Goal: Navigation & Orientation: Find specific page/section

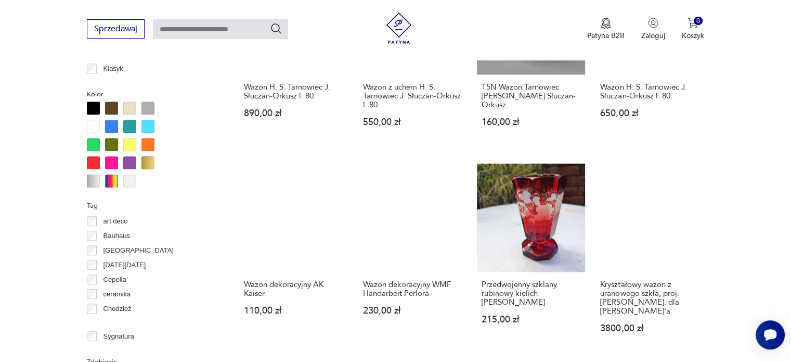
scroll to position [1014, 0]
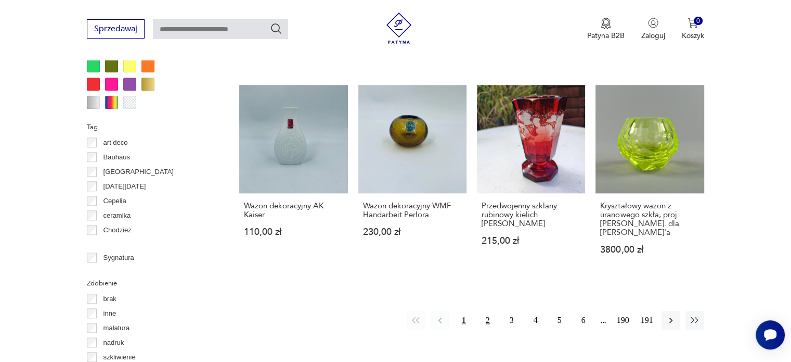
click at [488, 311] on button "2" at bounding box center [488, 320] width 19 height 19
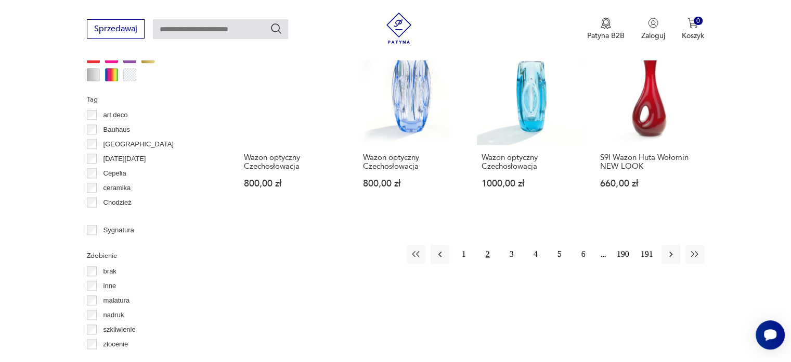
scroll to position [1046, 0]
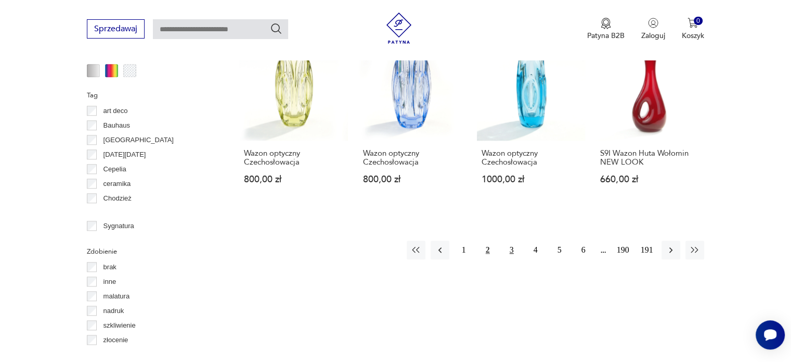
click at [510, 240] on button "3" at bounding box center [512, 249] width 19 height 19
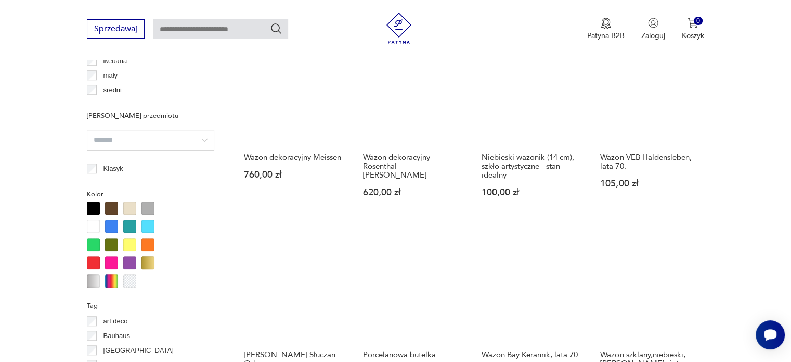
scroll to position [858, 0]
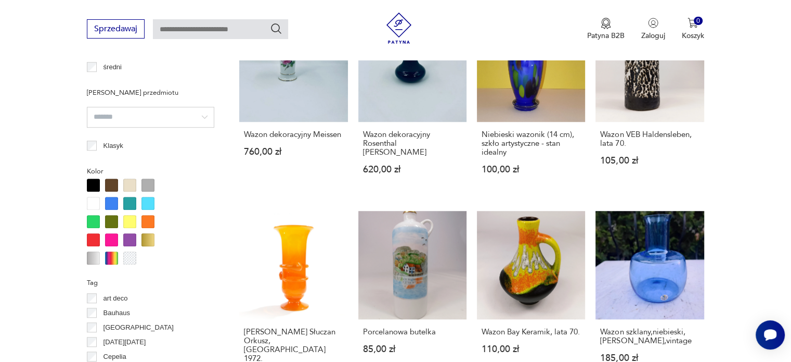
click at [94, 233] on div at bounding box center [93, 239] width 13 height 13
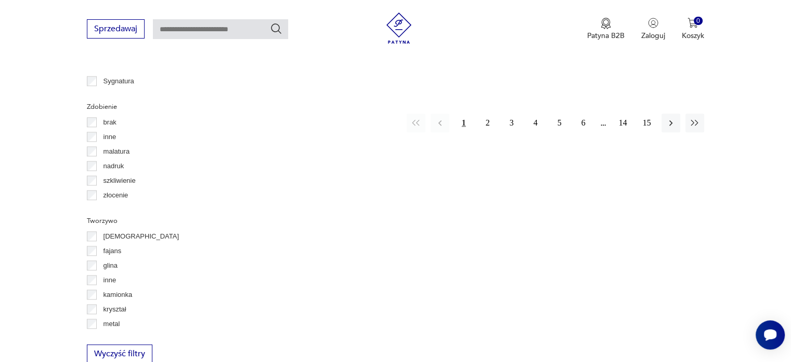
scroll to position [1191, 0]
click at [487, 112] on button "2" at bounding box center [488, 121] width 19 height 19
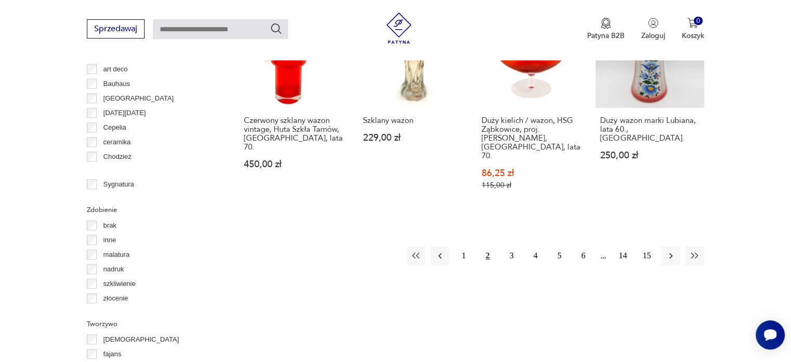
scroll to position [1108, 0]
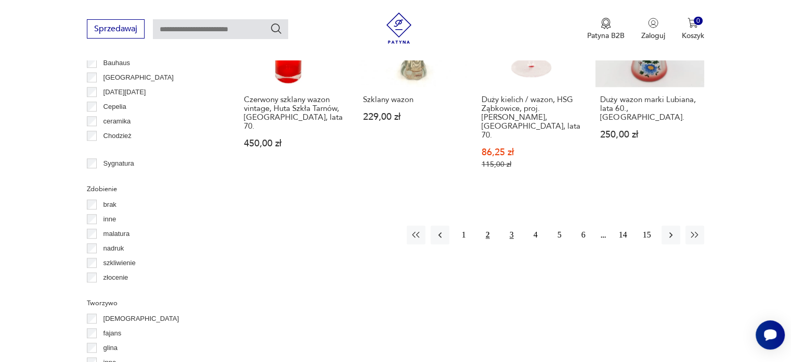
click at [512, 225] on button "3" at bounding box center [512, 234] width 19 height 19
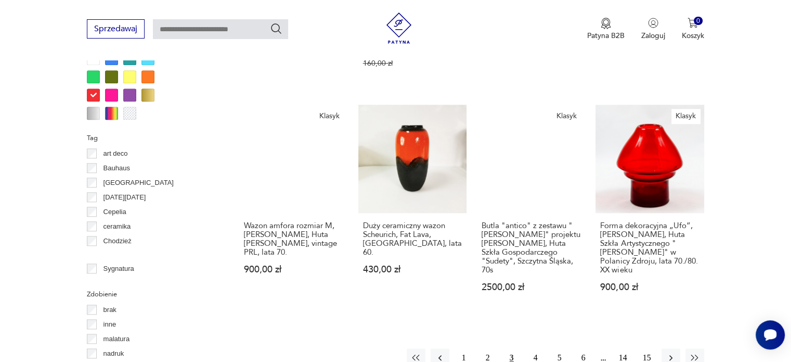
scroll to position [1004, 0]
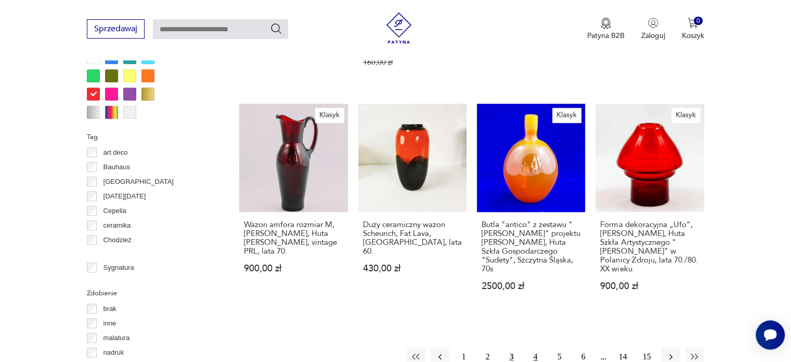
click at [538, 347] on button "4" at bounding box center [535, 356] width 19 height 19
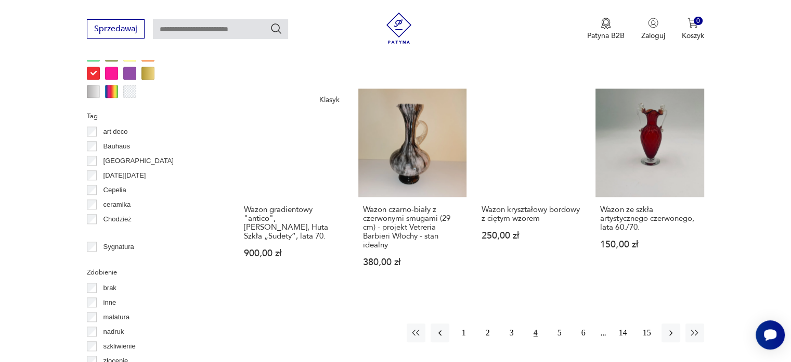
scroll to position [1046, 0]
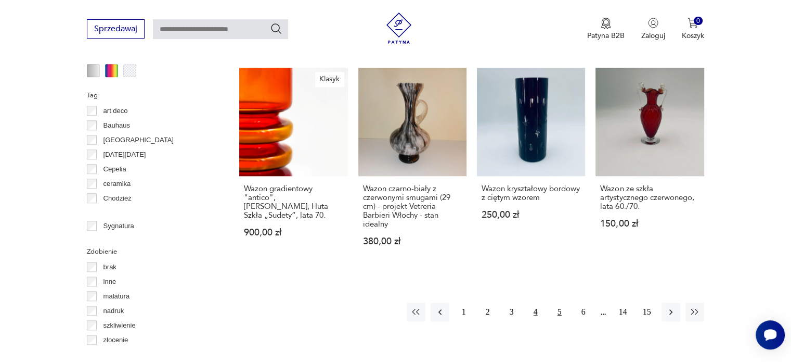
click at [558, 302] on button "5" at bounding box center [559, 311] width 19 height 19
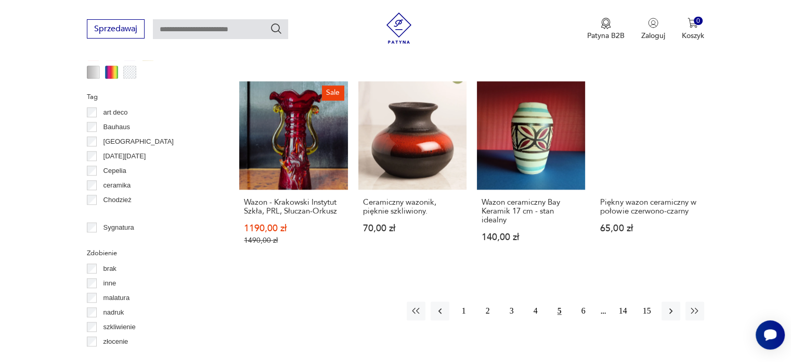
scroll to position [1087, 0]
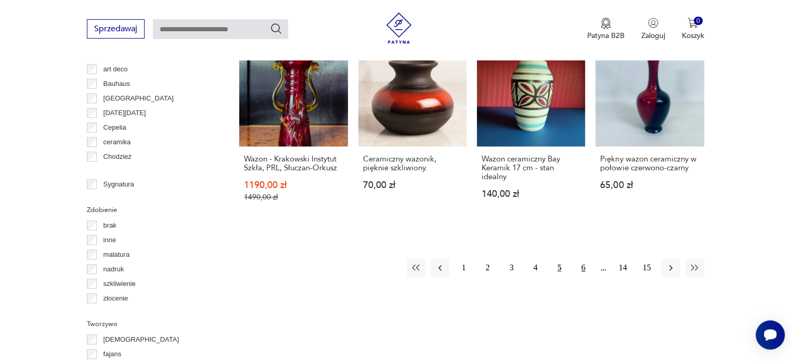
click at [583, 258] on button "6" at bounding box center [583, 267] width 19 height 19
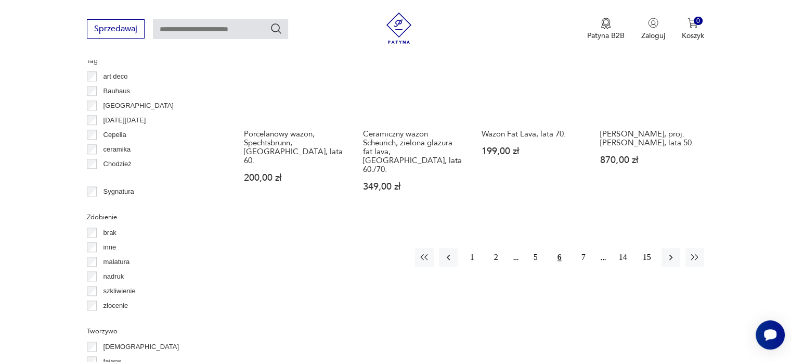
scroll to position [1129, 0]
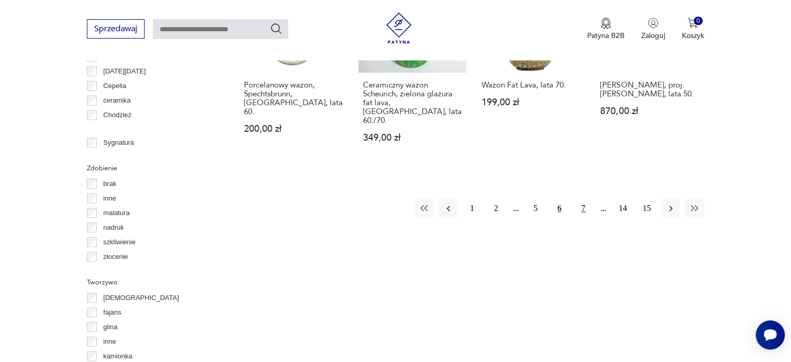
click at [584, 199] on button "7" at bounding box center [583, 208] width 19 height 19
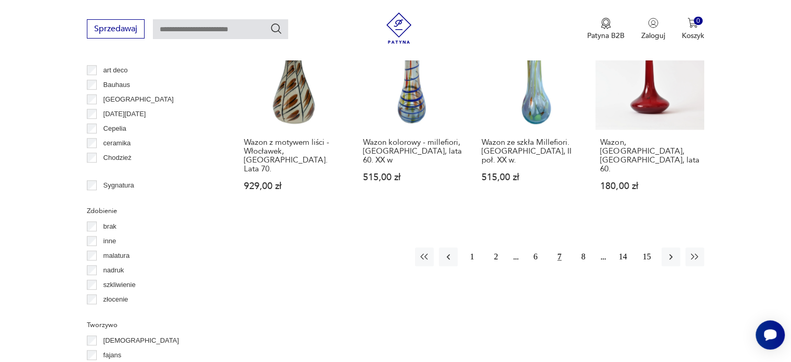
scroll to position [1087, 0]
click at [582, 246] on button "8" at bounding box center [583, 255] width 19 height 19
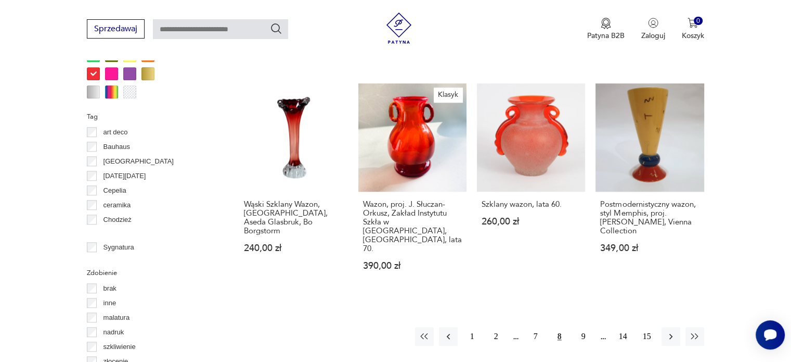
scroll to position [1025, 0]
click at [583, 326] on button "9" at bounding box center [583, 335] width 19 height 19
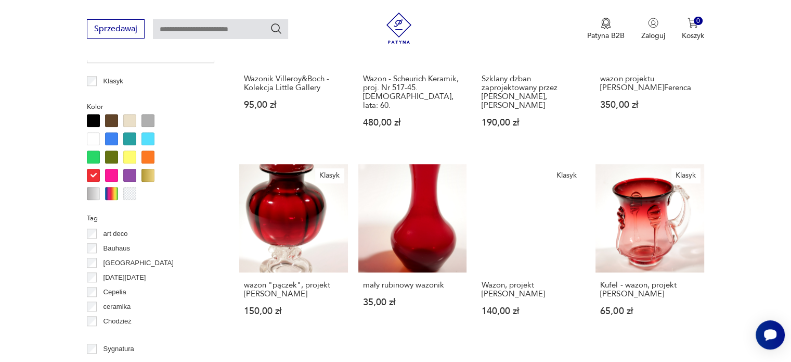
scroll to position [942, 0]
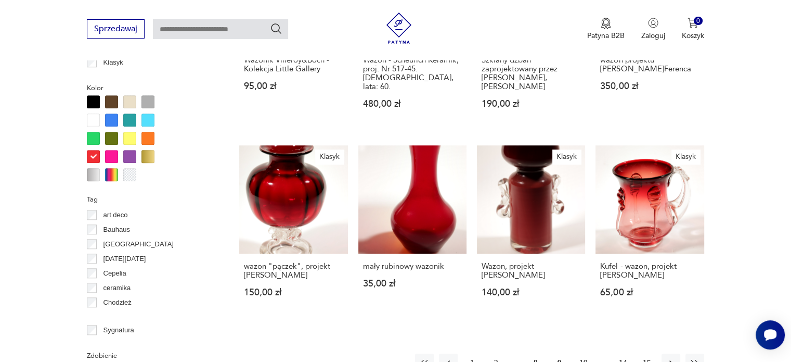
click at [581, 353] on button "10" at bounding box center [583, 362] width 19 height 19
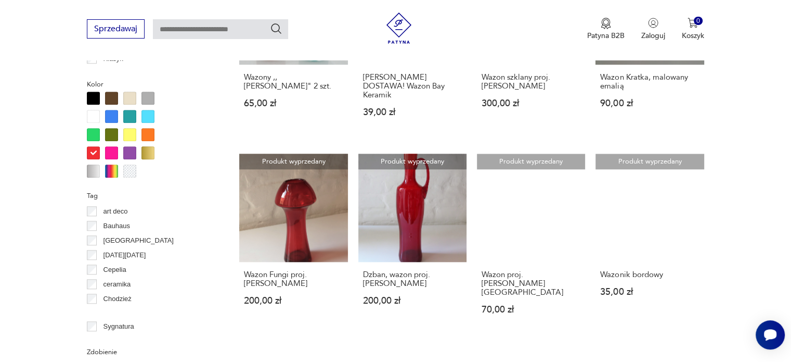
scroll to position [1025, 0]
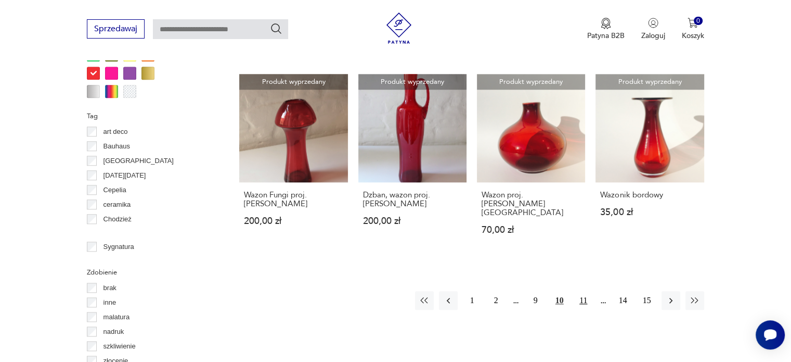
click at [582, 291] on button "11" at bounding box center [583, 300] width 19 height 19
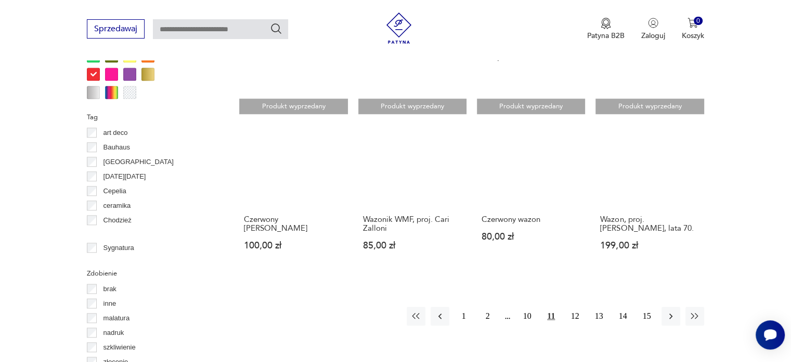
scroll to position [1025, 0]
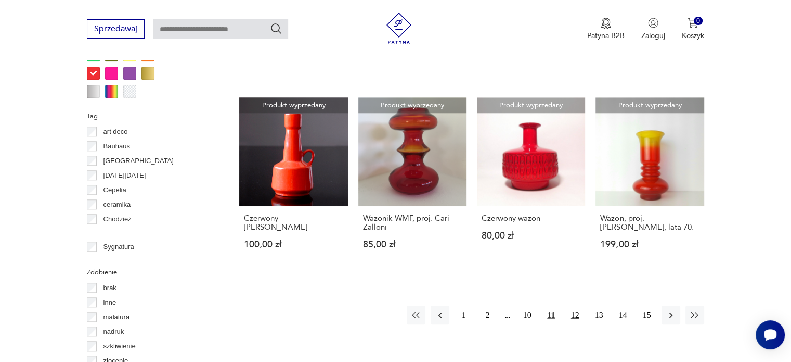
click at [574, 305] on button "12" at bounding box center [575, 314] width 19 height 19
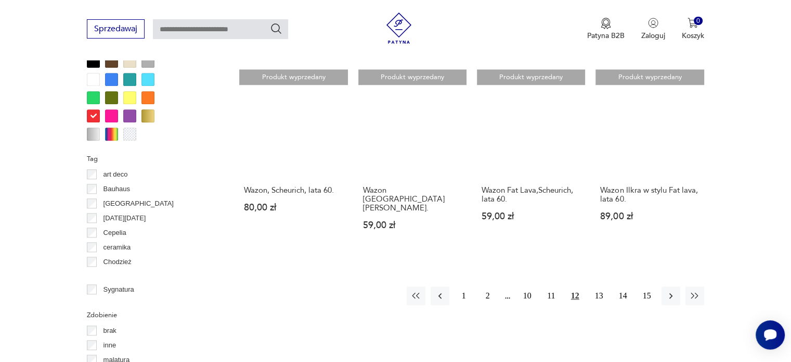
scroll to position [983, 0]
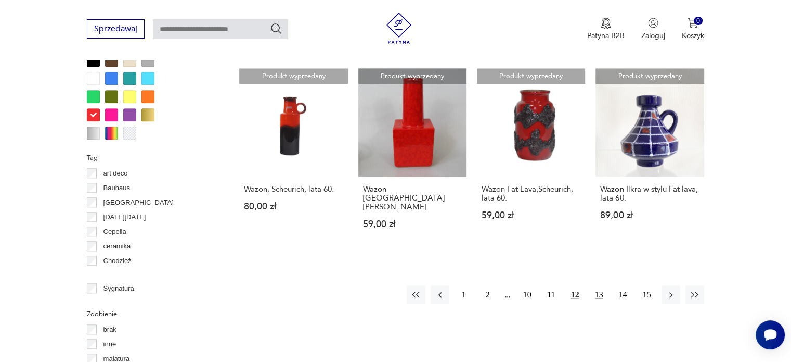
click at [599, 285] on button "13" at bounding box center [599, 294] width 19 height 19
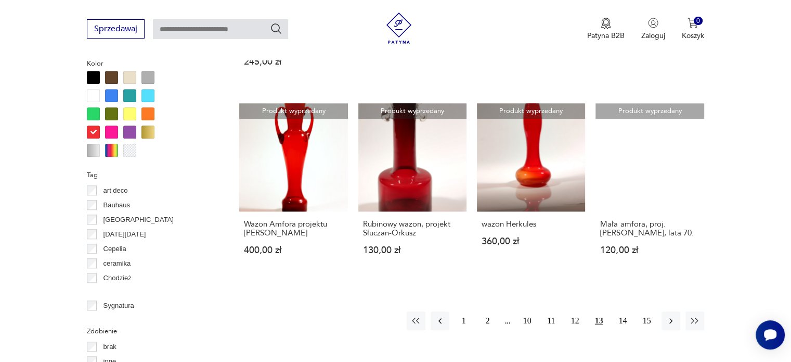
scroll to position [983, 0]
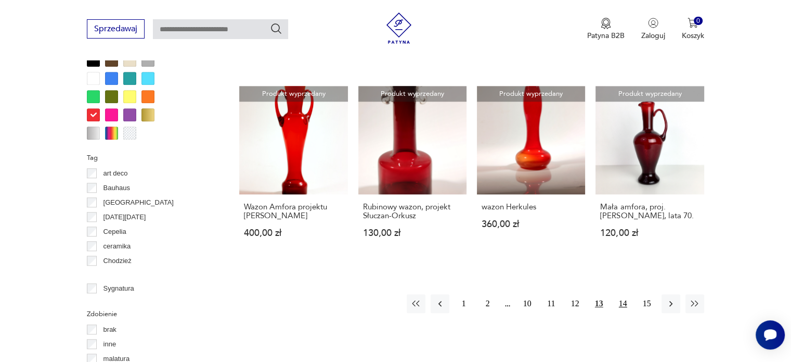
click at [620, 294] on button "14" at bounding box center [623, 303] width 19 height 19
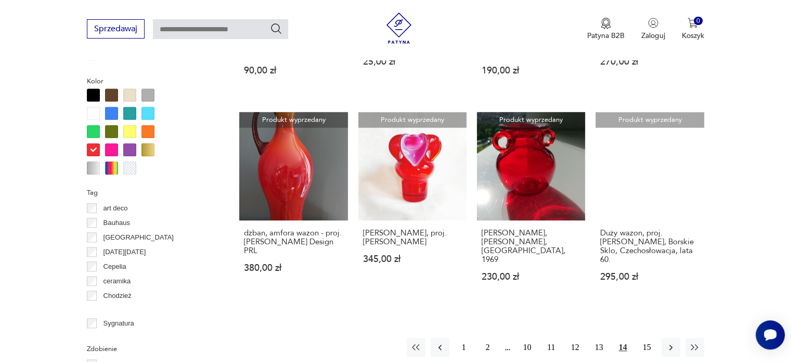
scroll to position [983, 0]
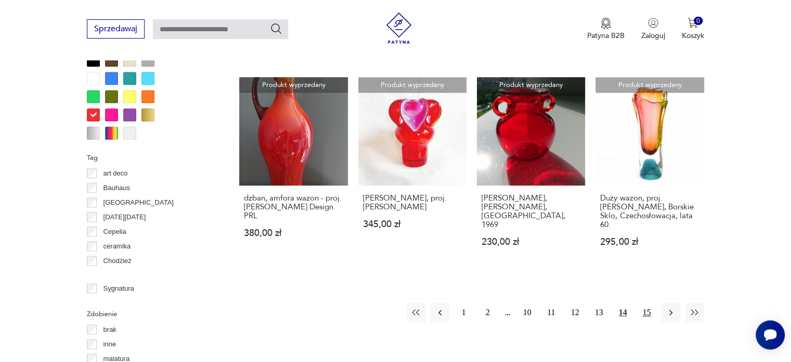
click at [647, 303] on button "15" at bounding box center [647, 312] width 19 height 19
